Goal: Task Accomplishment & Management: Manage account settings

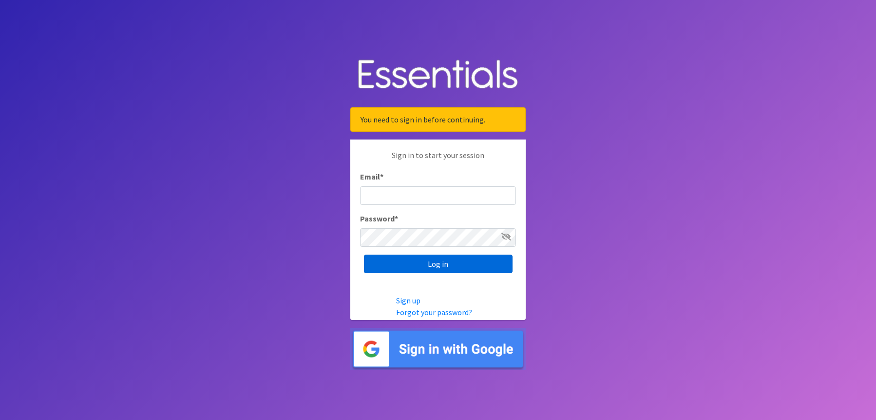
type input "DBOLWERK@VPIND.COM"
click at [468, 267] on input "Log in" at bounding box center [438, 263] width 149 height 19
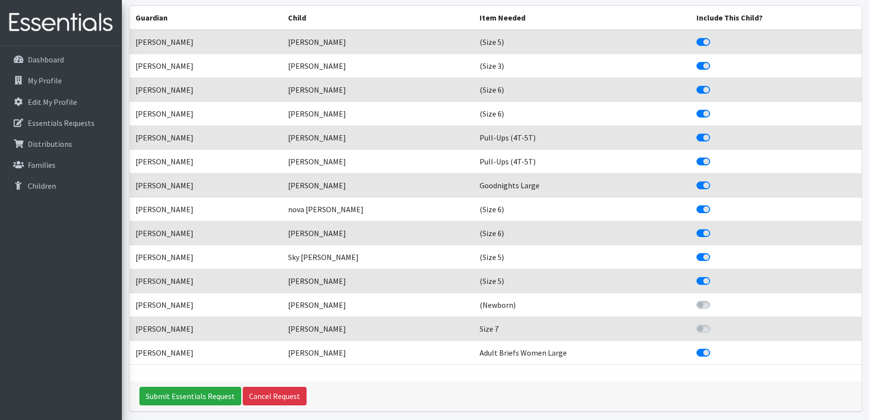
scroll to position [244, 0]
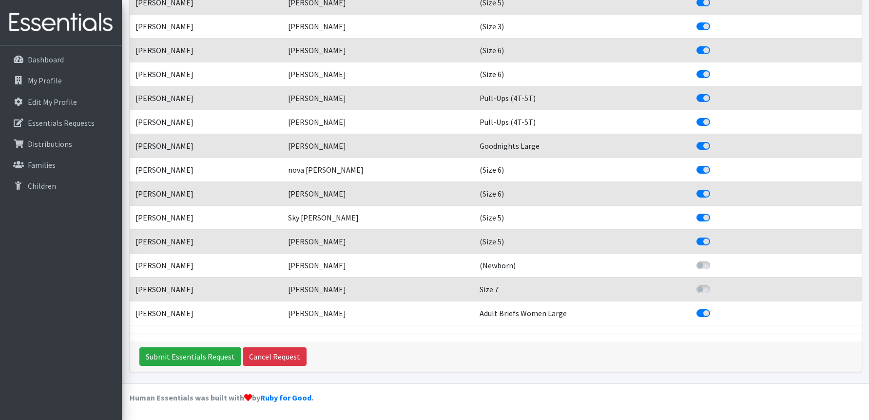
click at [168, 193] on td "[PERSON_NAME]" at bounding box center [206, 193] width 153 height 24
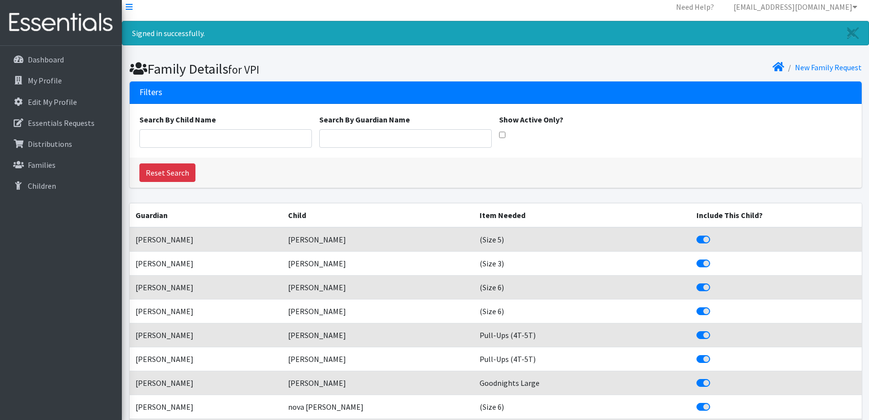
scroll to position [0, 0]
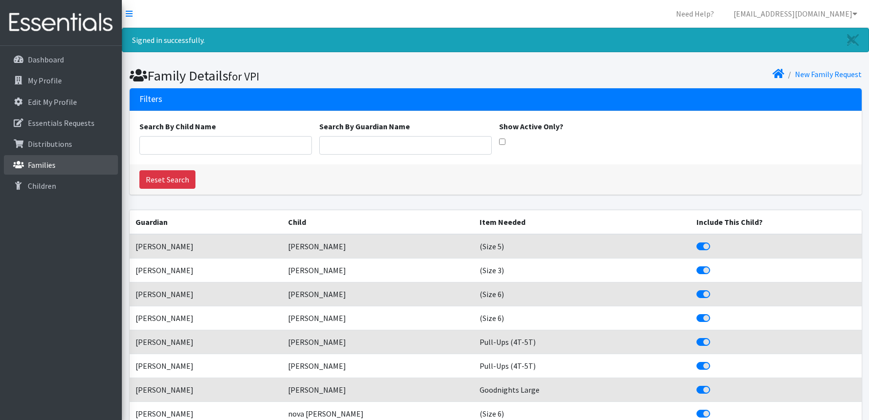
click at [49, 160] on p "Families" at bounding box center [42, 165] width 28 height 10
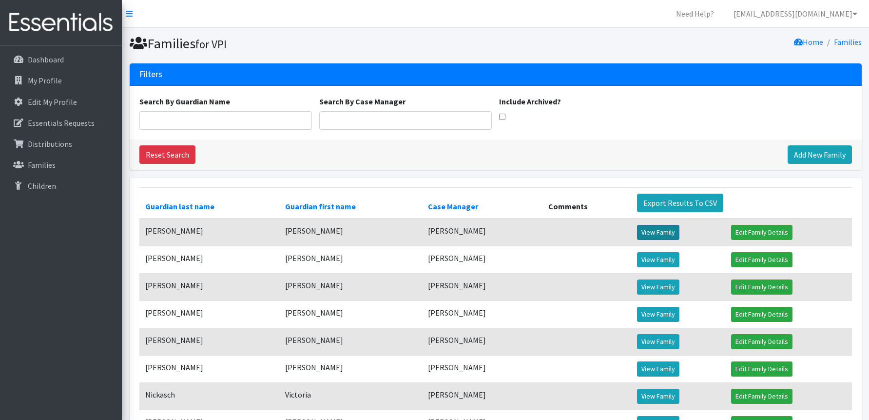
click at [650, 230] on link "View Family" at bounding box center [658, 232] width 42 height 15
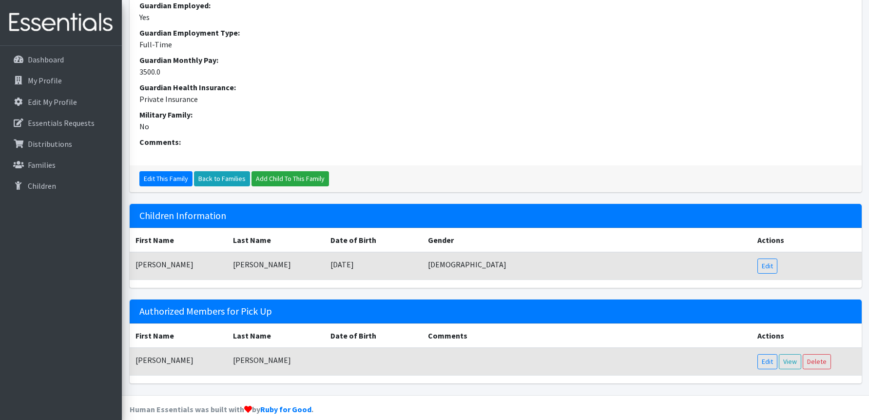
scroll to position [374, 0]
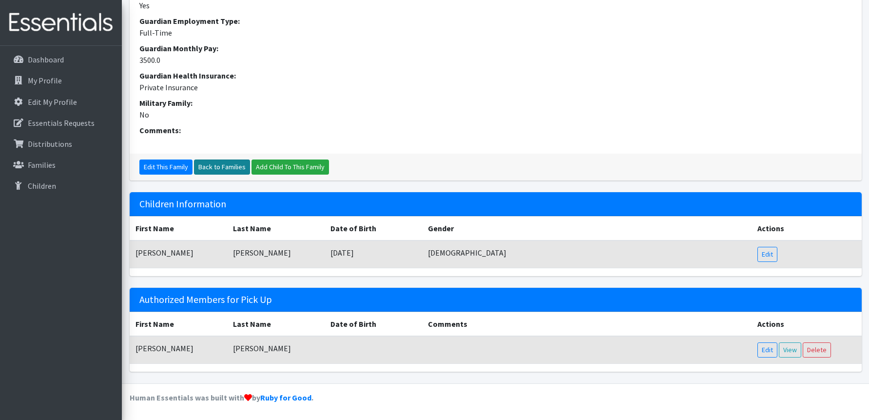
click at [212, 161] on link "Back to Families" at bounding box center [222, 166] width 56 height 15
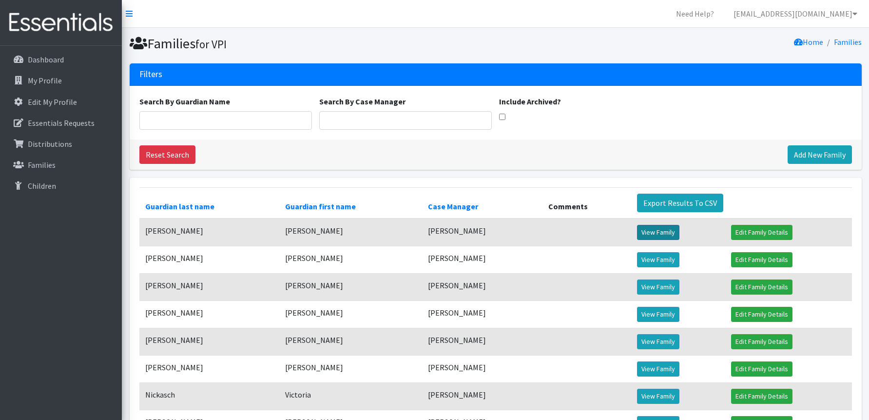
click at [640, 227] on link "View Family" at bounding box center [658, 232] width 42 height 15
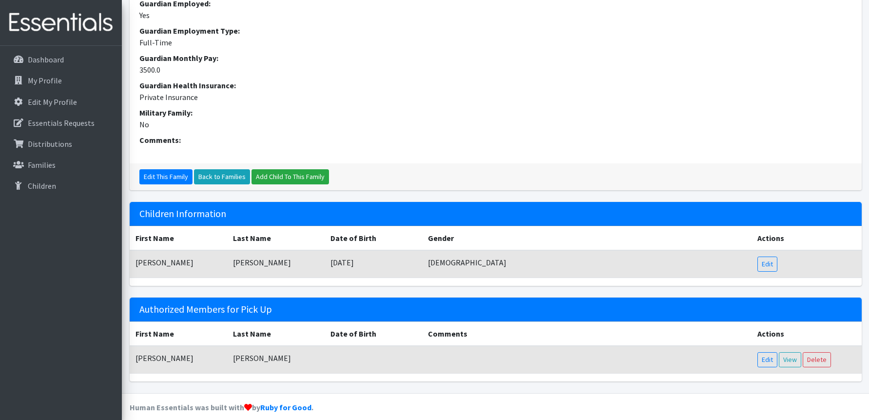
scroll to position [374, 0]
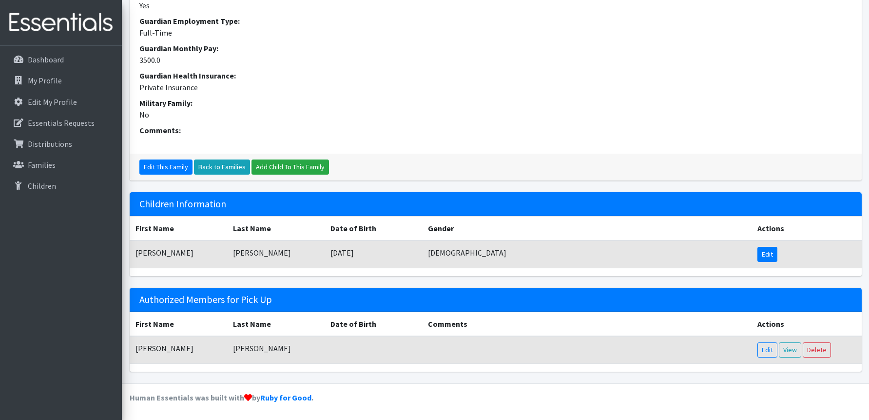
click at [769, 253] on link "Edit" at bounding box center [767, 254] width 20 height 15
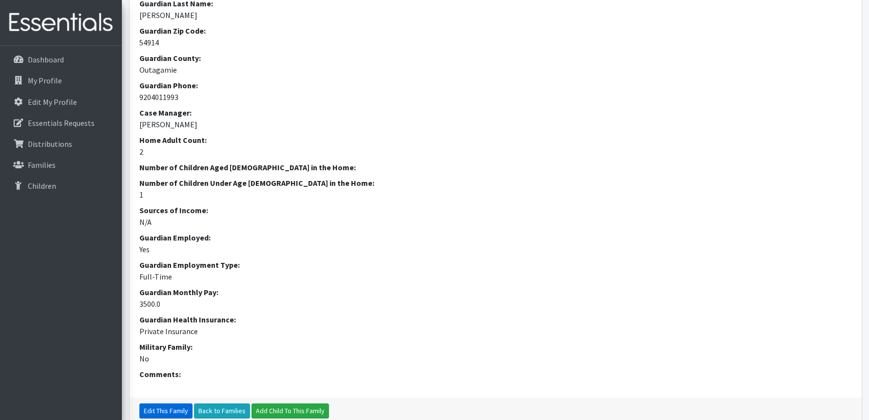
scroll to position [0, 0]
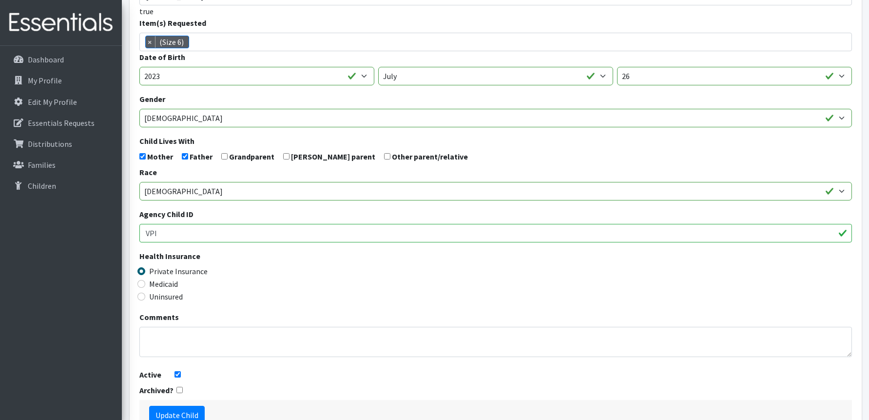
scroll to position [146, 0]
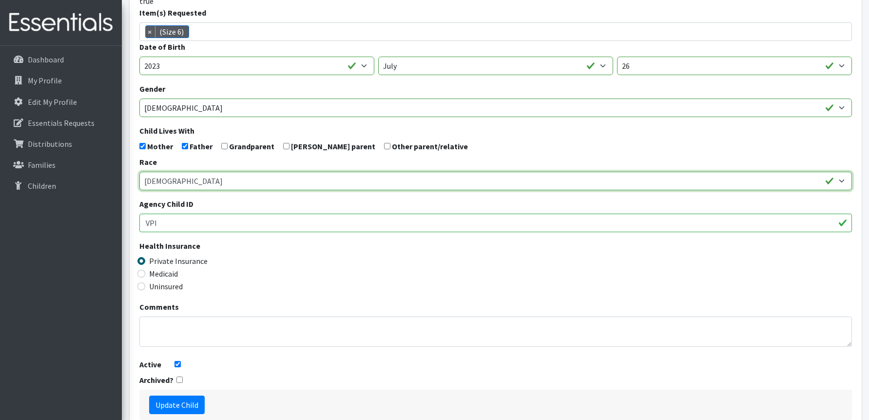
click at [841, 180] on select "African American Caucasian Hispanic Asian American Indian Pacific Islander Mult…" at bounding box center [495, 181] width 713 height 19
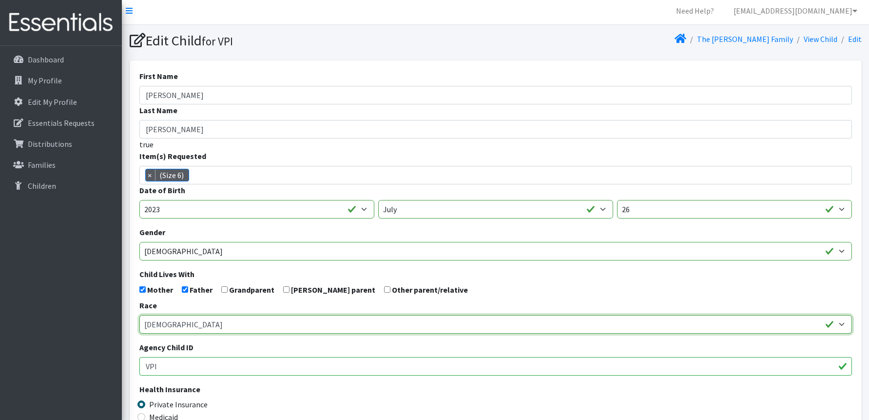
scroll to position [0, 0]
